Goal: Information Seeking & Learning: Check status

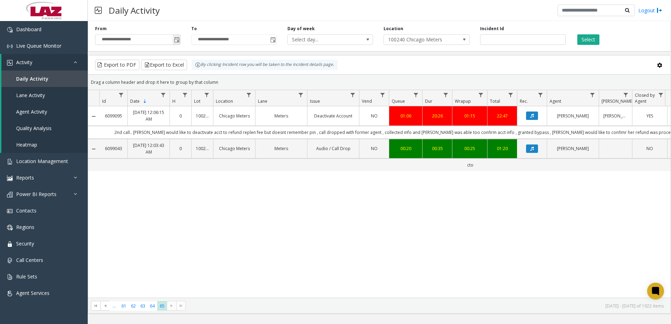
click at [177, 40] on span "Toggle popup" at bounding box center [177, 40] width 6 height 6
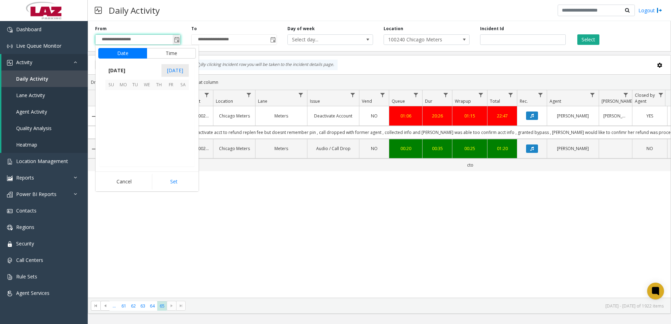
scroll to position [125948, 0]
click at [124, 69] on span "[DATE]" at bounding box center [116, 70] width 23 height 11
click at [117, 120] on span "Sep" at bounding box center [113, 118] width 17 height 17
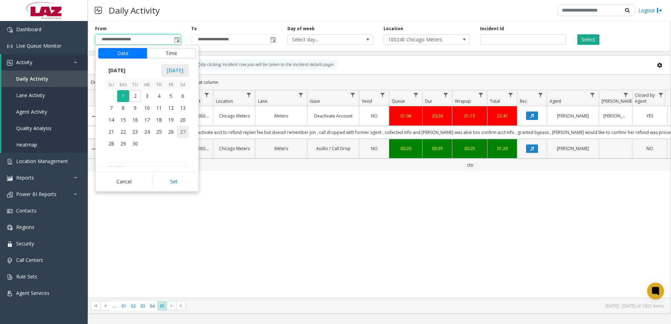
click at [181, 131] on span "27" at bounding box center [183, 132] width 12 height 12
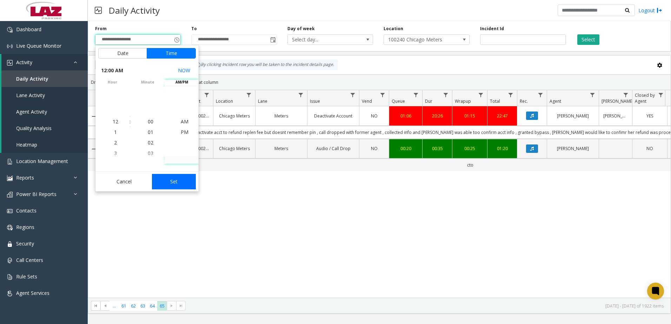
click at [169, 179] on button "Set" at bounding box center [174, 181] width 44 height 15
type input "**********"
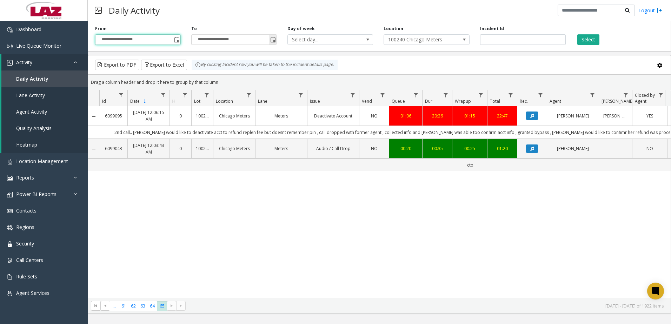
click at [274, 39] on span "Toggle popup" at bounding box center [273, 40] width 6 height 6
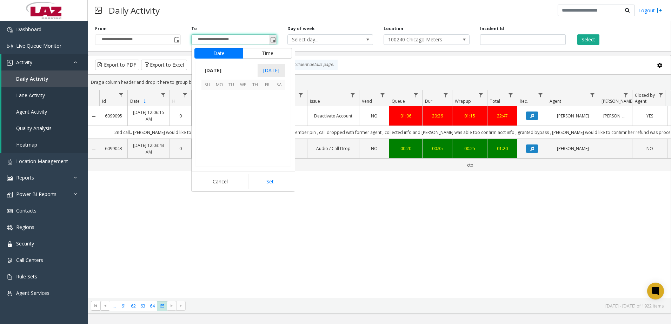
scroll to position [11, 0]
click at [224, 69] on span "[DATE]" at bounding box center [212, 70] width 23 height 11
click at [213, 119] on span "Sep" at bounding box center [209, 118] width 17 height 17
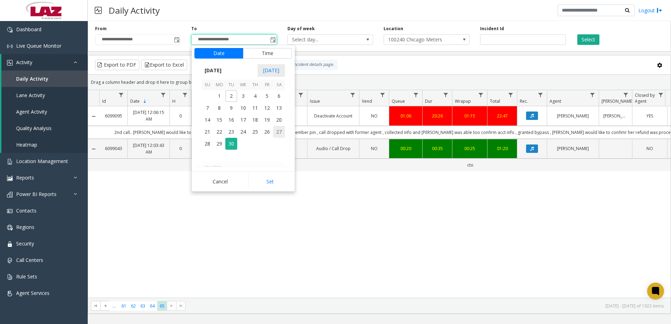
click at [275, 132] on span "27" at bounding box center [279, 132] width 12 height 12
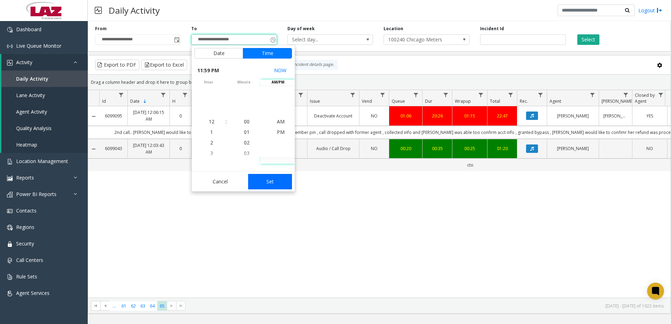
scroll to position [11, 0]
click at [278, 183] on button "Set" at bounding box center [270, 181] width 44 height 15
type input "**********"
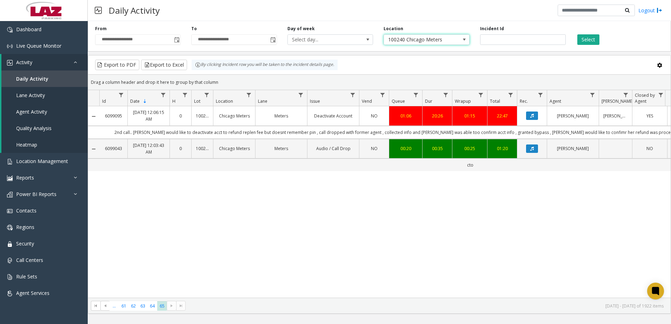
click at [412, 39] on span "100240 Chicago Meters" at bounding box center [418, 40] width 68 height 10
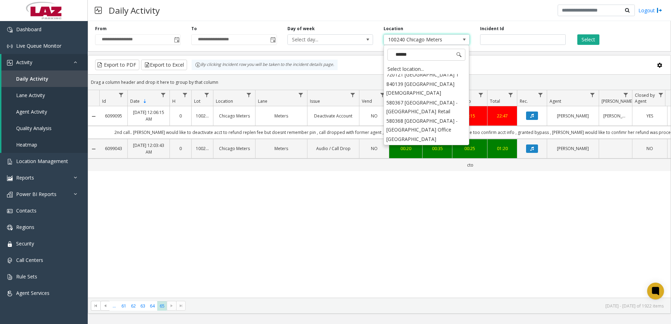
scroll to position [0, 0]
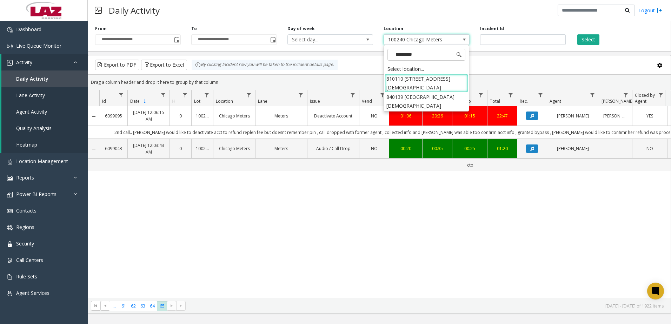
type input "**********"
click at [430, 80] on li "810110 [STREET_ADDRESS][DEMOGRAPHIC_DATA]" at bounding box center [425, 83] width 83 height 18
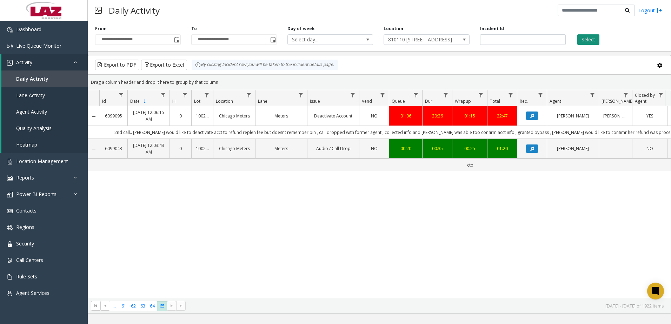
click at [590, 42] on button "Select" at bounding box center [588, 39] width 22 height 11
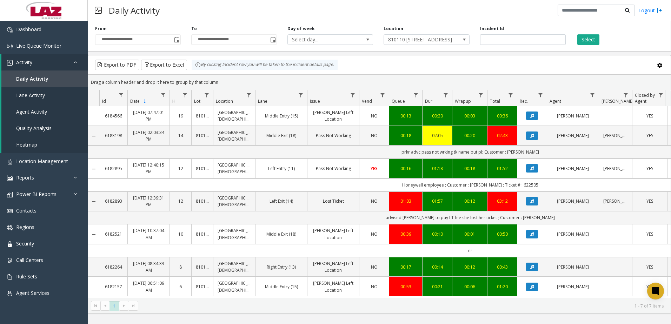
scroll to position [4, 0]
click at [458, 40] on span "810110 [STREET_ADDRESS][DEMOGRAPHIC_DATA]" at bounding box center [426, 39] width 86 height 11
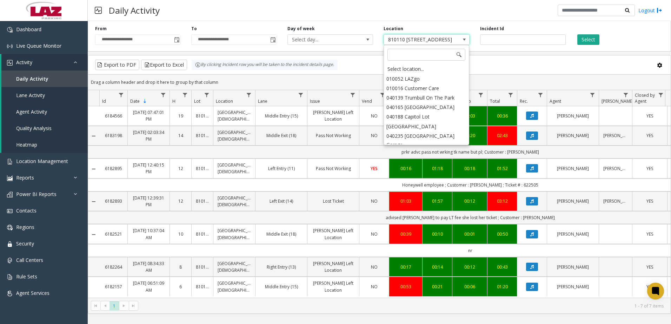
scroll to position [5124, 0]
click at [422, 55] on input at bounding box center [426, 55] width 78 height 12
click at [457, 54] on span at bounding box center [459, 55] width 6 height 6
click at [458, 54] on span at bounding box center [459, 55] width 6 height 6
click at [496, 59] on kendo-grid-toolbar "Export to PDF Export to Excel By clicking Incident row you will be taken to the…" at bounding box center [379, 64] width 582 height 19
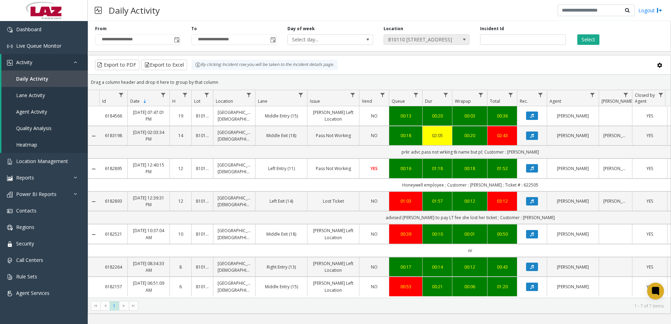
click at [467, 36] on span at bounding box center [464, 40] width 10 height 10
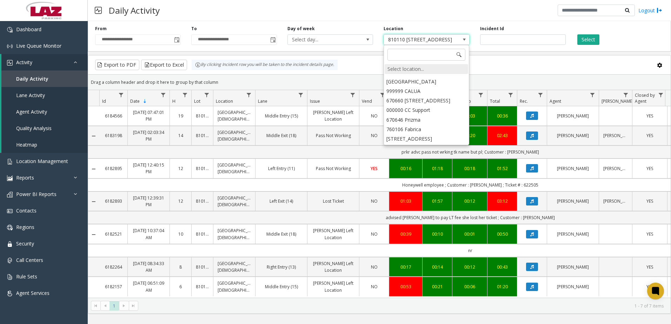
click at [393, 70] on div "Select location..." at bounding box center [425, 69] width 83 height 10
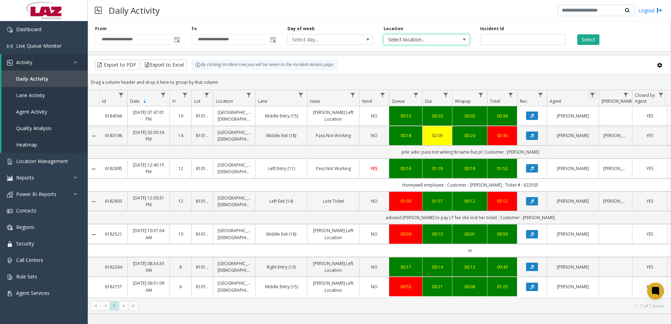
click at [594, 93] on span "Data table" at bounding box center [592, 95] width 6 height 6
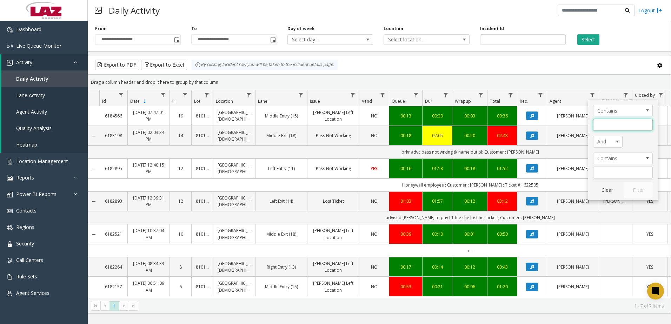
click at [623, 124] on input "Agent Filter" at bounding box center [623, 125] width 60 height 12
type input "******"
click at [647, 194] on button "Filter" at bounding box center [638, 189] width 29 height 15
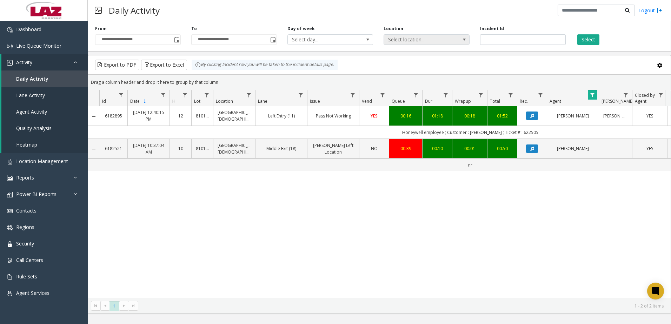
click at [461, 42] on span at bounding box center [464, 40] width 6 height 6
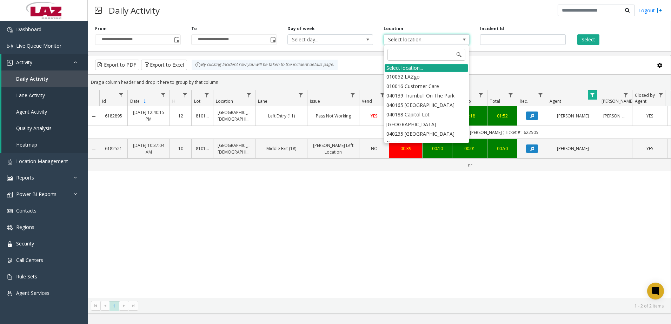
click at [437, 68] on div "Select location..." at bounding box center [425, 68] width 83 height 8
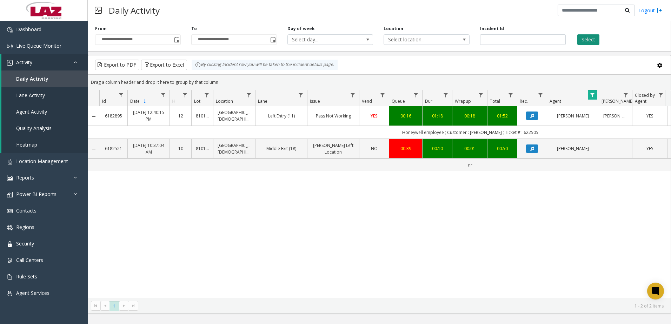
click at [588, 41] on button "Select" at bounding box center [588, 39] width 22 height 11
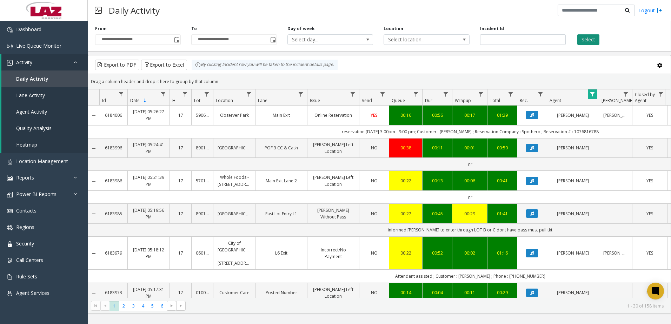
click at [588, 40] on button "Select" at bounding box center [588, 39] width 22 height 11
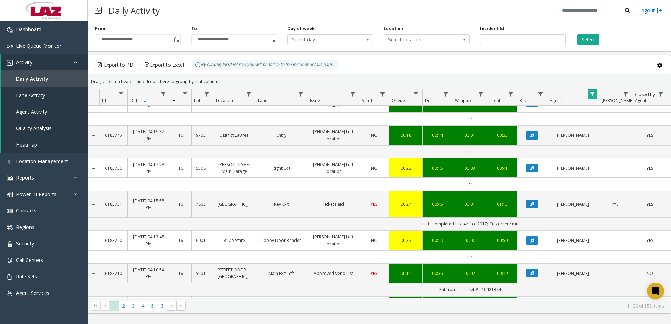
scroll to position [778, 0]
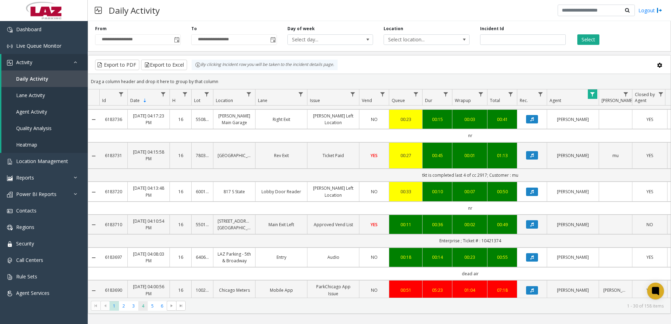
click at [145, 305] on span "4" at bounding box center [142, 305] width 9 height 9
